Goal: Task Accomplishment & Management: Use online tool/utility

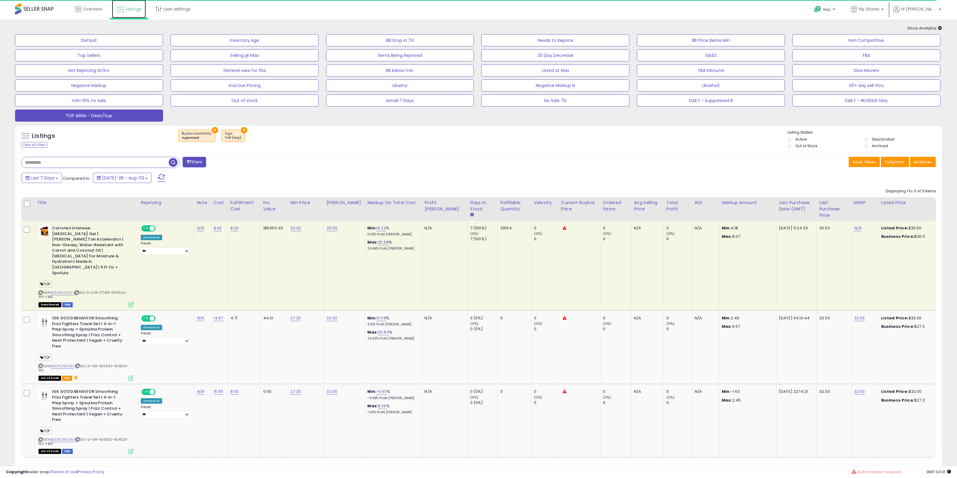
click at [126, 11] on span "Listings" at bounding box center [134, 9] width 16 height 6
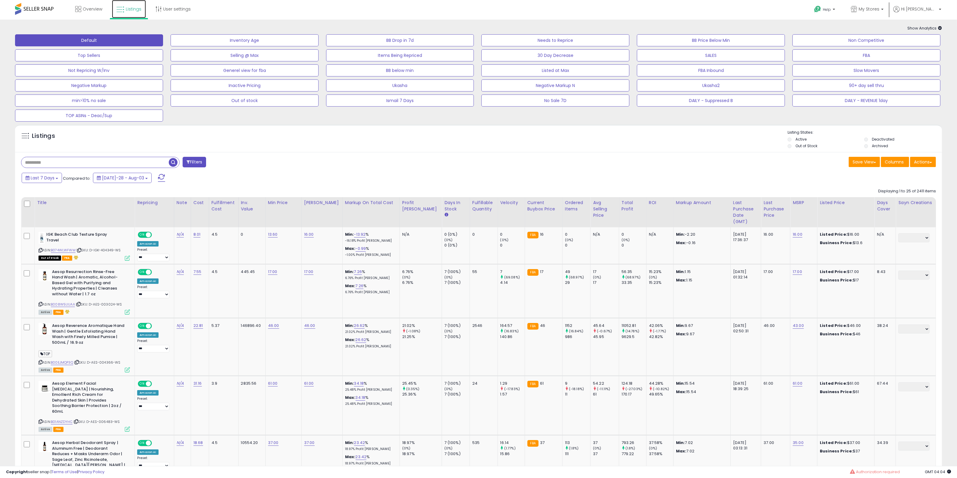
click at [133, 8] on span "Listings" at bounding box center [134, 9] width 16 height 6
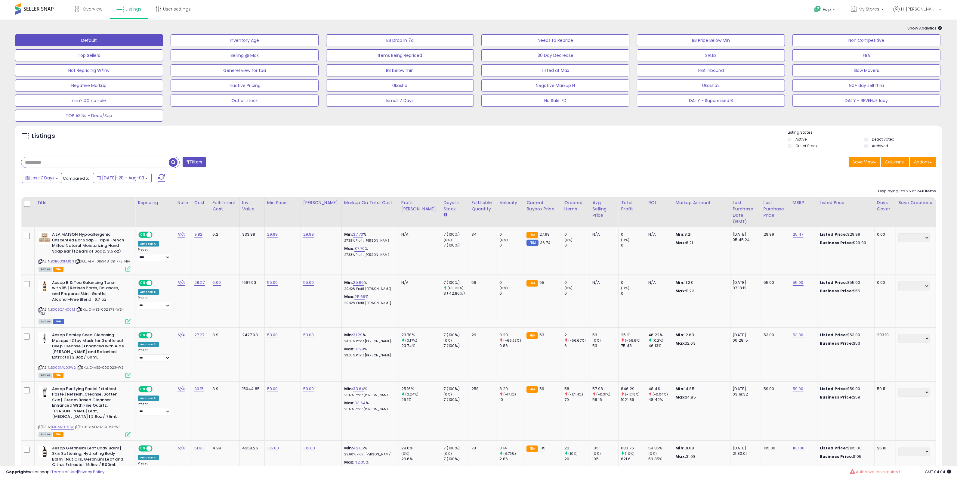
click at [461, 158] on div "Filters" at bounding box center [248, 163] width 462 height 12
click at [933, 163] on button "Actions" at bounding box center [923, 162] width 26 height 10
click at [909, 173] on link "Import" at bounding box center [899, 174] width 66 height 9
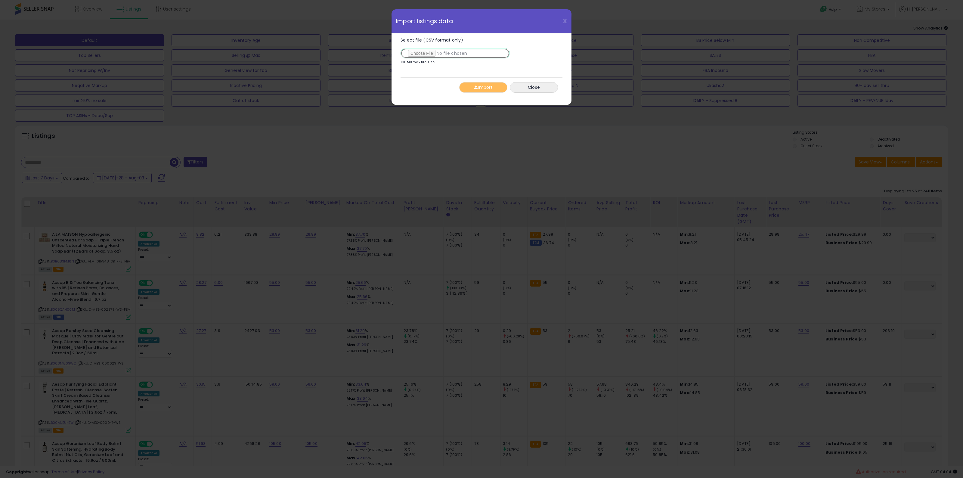
click at [413, 49] on input "Select file (CSV format only)" at bounding box center [454, 53] width 109 height 10
type input "**********"
click at [485, 85] on button "Import" at bounding box center [483, 87] width 48 height 11
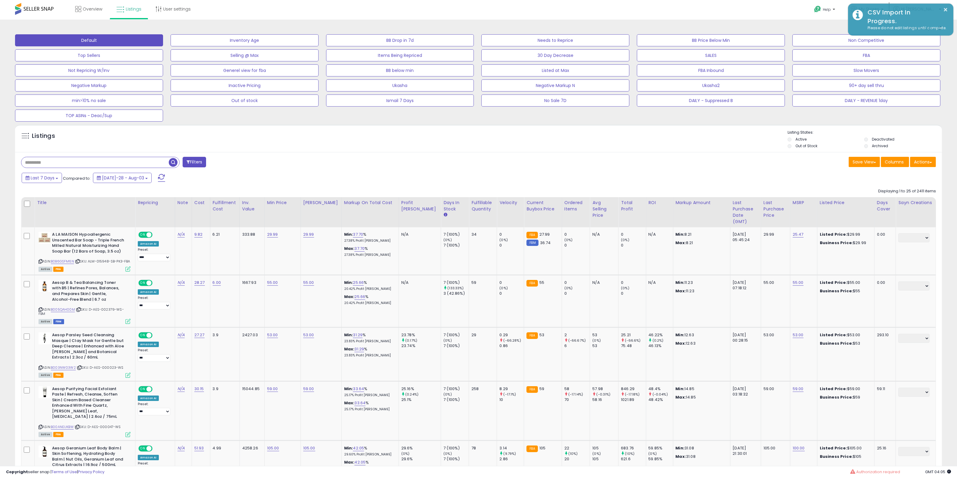
click at [118, 11] on icon at bounding box center [120, 10] width 8 height 8
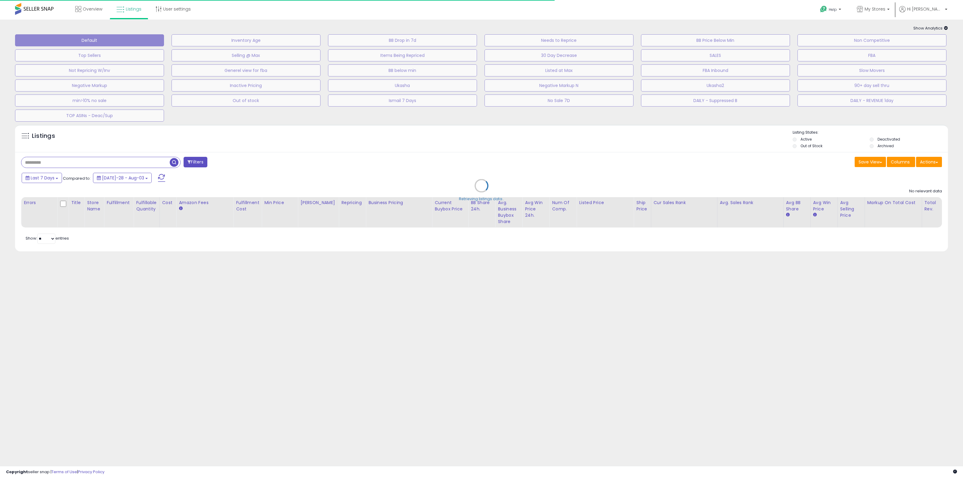
click at [730, 161] on div "Retrieving listings data.." at bounding box center [482, 190] width 942 height 137
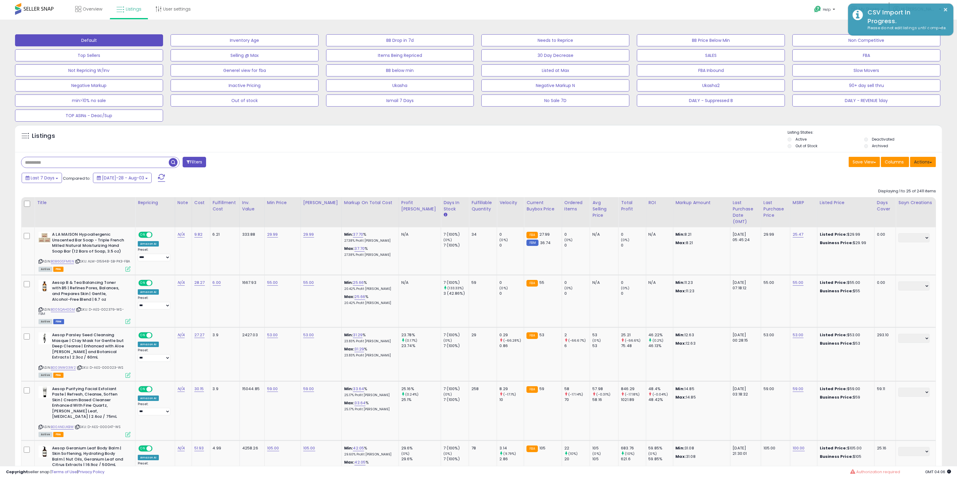
drag, startPoint x: 930, startPoint y: 165, endPoint x: 927, endPoint y: 167, distance: 3.9
click at [930, 164] on button "Actions" at bounding box center [923, 162] width 26 height 10
click at [916, 175] on link "Import" at bounding box center [899, 174] width 66 height 9
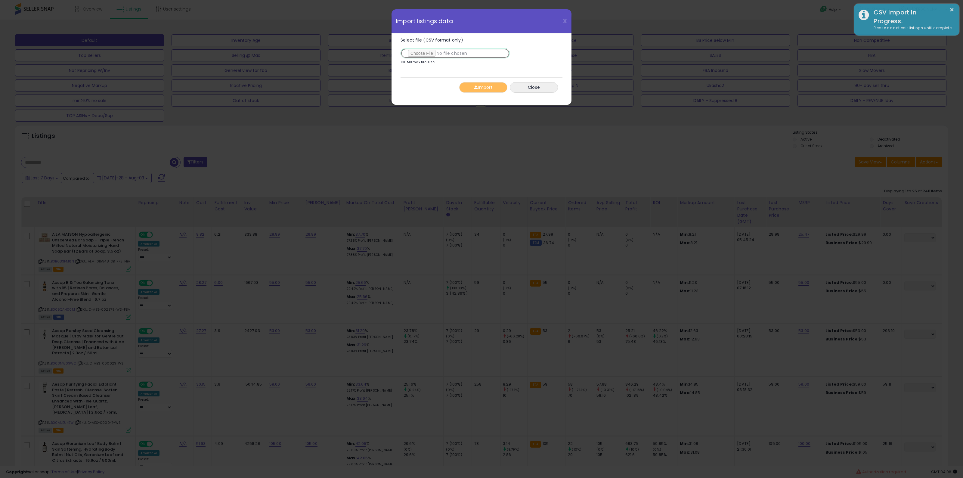
click at [408, 51] on input "Select file (CSV format only)" at bounding box center [454, 53] width 109 height 10
type input "**********"
click at [487, 89] on button "Import" at bounding box center [483, 87] width 48 height 11
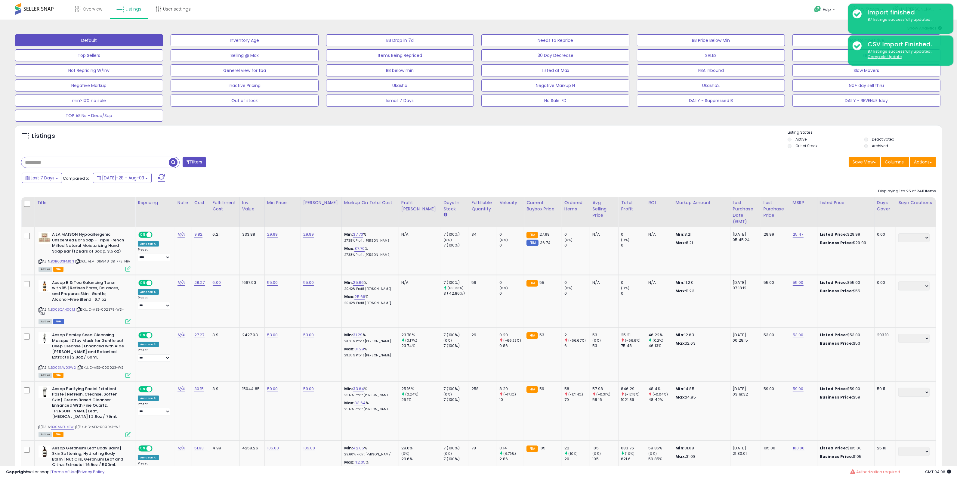
click at [683, 130] on div "Listings" at bounding box center [478, 140] width 927 height 20
click at [118, 162] on input "text" at bounding box center [94, 162] width 147 height 11
type input "**********"
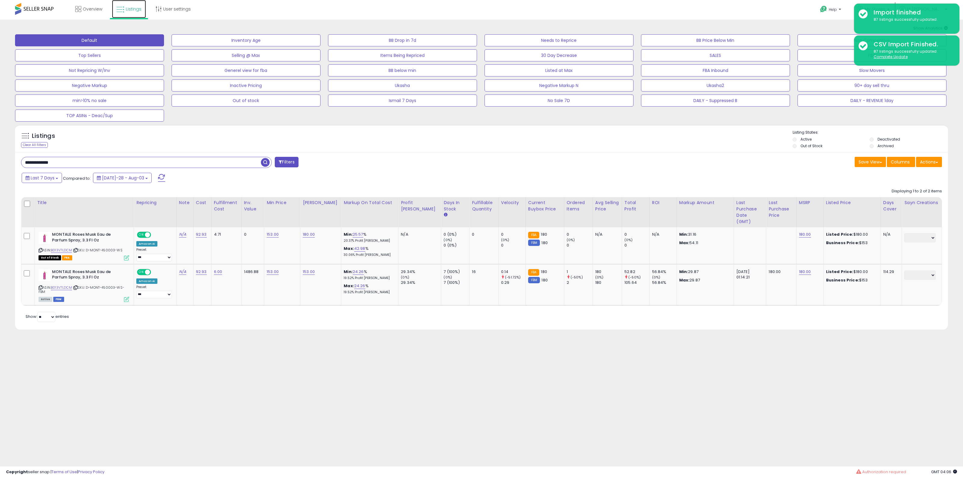
click at [136, 5] on link "Listings" at bounding box center [129, 9] width 34 height 18
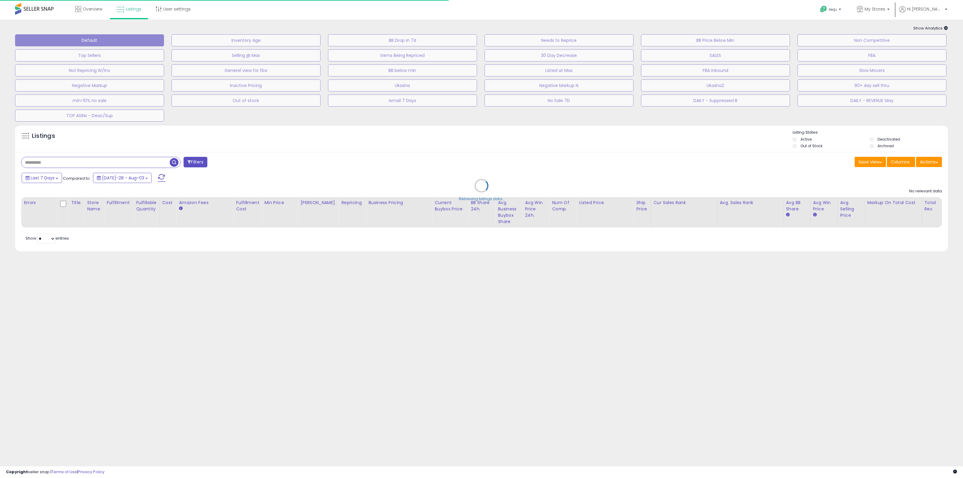
click at [929, 163] on div "Retrieving listings data.." at bounding box center [482, 190] width 942 height 137
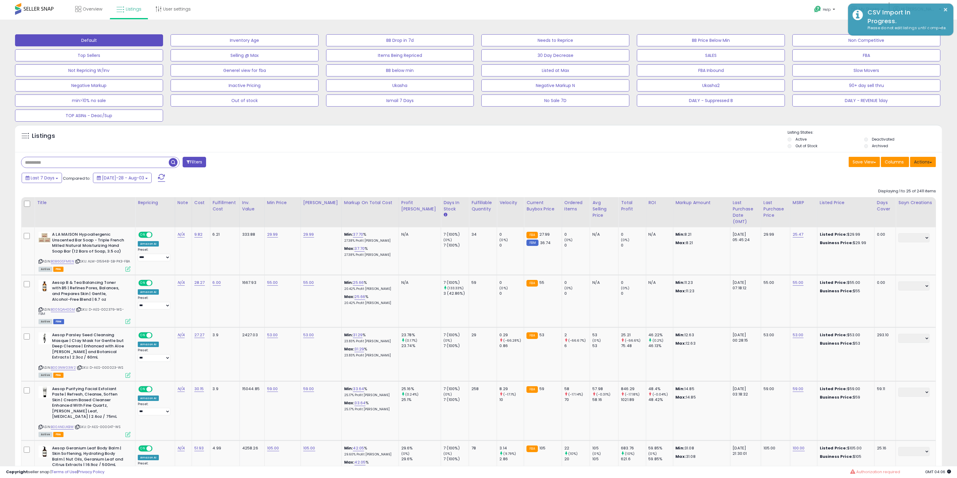
click at [920, 160] on button "Actions" at bounding box center [923, 162] width 26 height 10
click at [883, 199] on link "Export All Columns" at bounding box center [899, 200] width 66 height 9
